Goal: Task Accomplishment & Management: Manage account settings

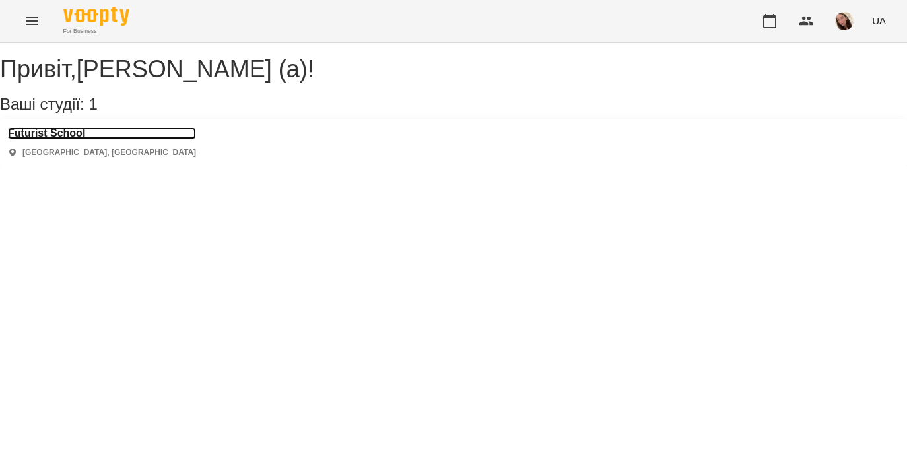
click at [77, 139] on h3 "Futurist School" at bounding box center [102, 133] width 188 height 12
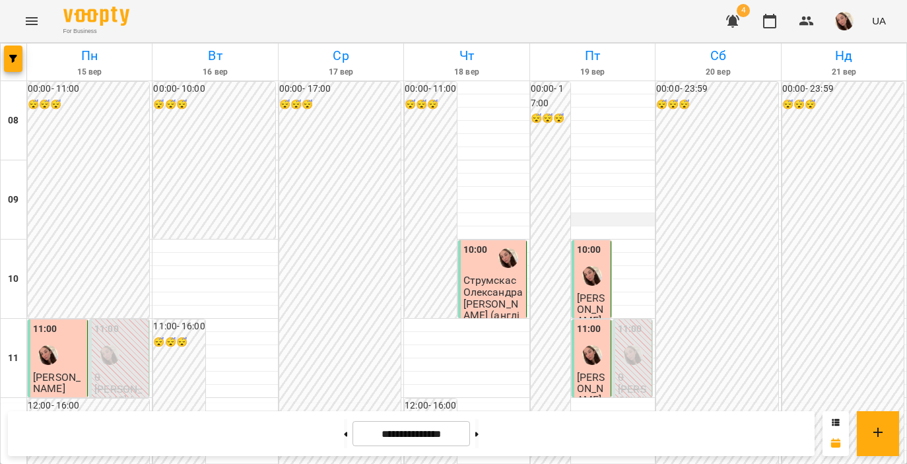
scroll to position [305, 0]
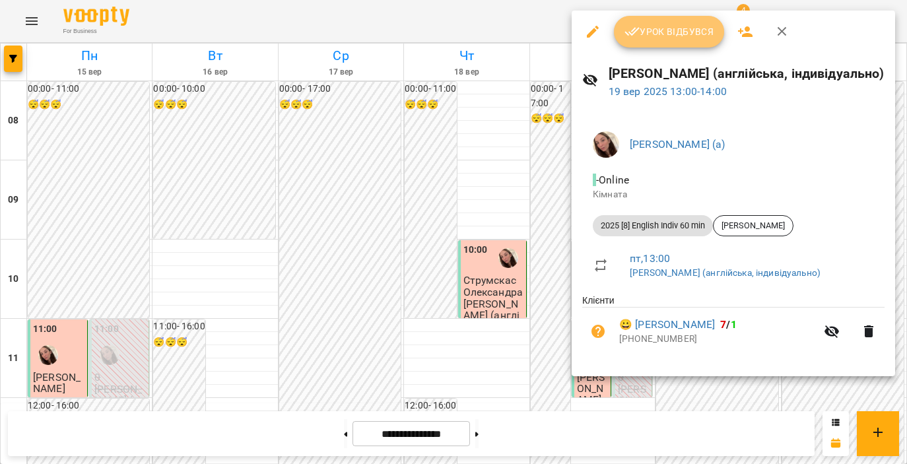
click at [664, 38] on span "Урок відбувся" at bounding box center [669, 32] width 90 height 16
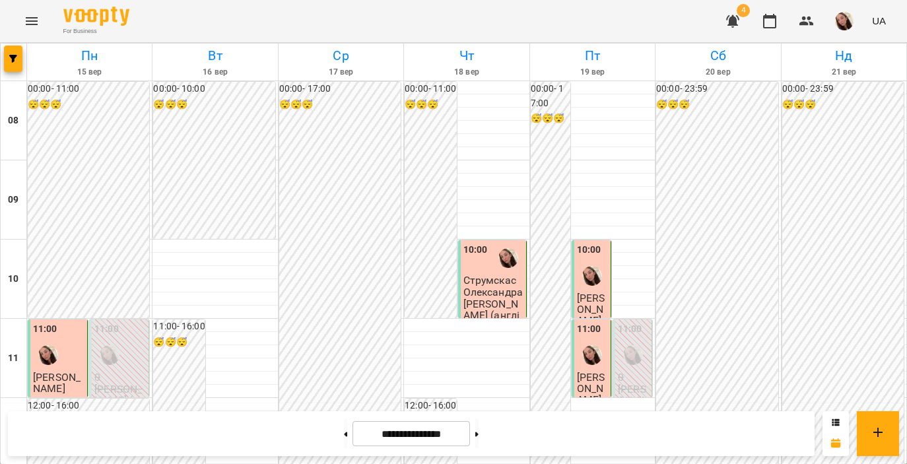
scroll to position [659, 0]
